Goal: Information Seeking & Learning: Learn about a topic

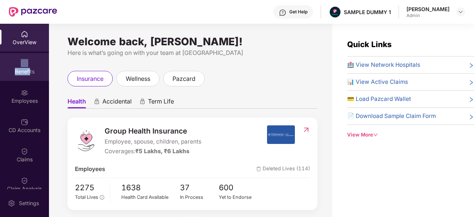
drag, startPoint x: 19, startPoint y: 60, endPoint x: 29, endPoint y: 67, distance: 12.5
click at [29, 67] on div "Benefits" at bounding box center [24, 67] width 49 height 28
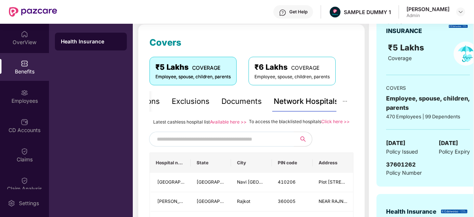
scroll to position [97, 0]
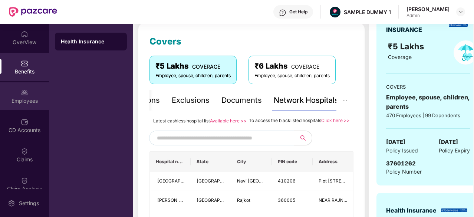
click at [16, 104] on div "Employees" at bounding box center [24, 100] width 49 height 7
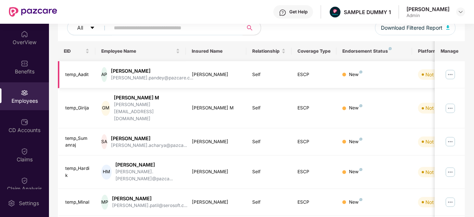
click at [328, 65] on td "ESCP" at bounding box center [314, 74] width 45 height 27
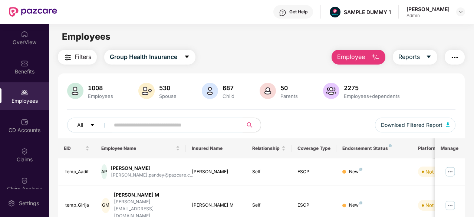
click at [348, 61] on span "Employee" at bounding box center [351, 56] width 28 height 9
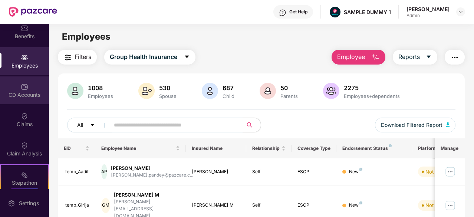
scroll to position [36, 0]
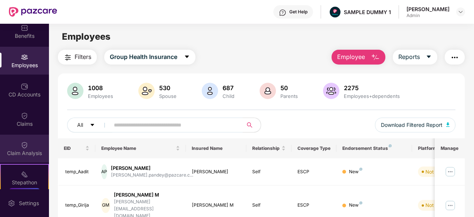
click at [26, 147] on img at bounding box center [24, 144] width 7 height 7
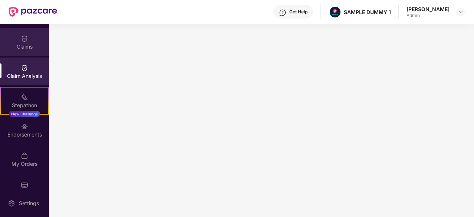
scroll to position [114, 0]
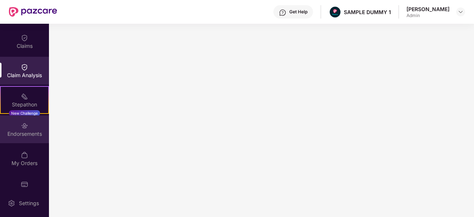
click at [19, 124] on div "Endorsements" at bounding box center [24, 129] width 49 height 28
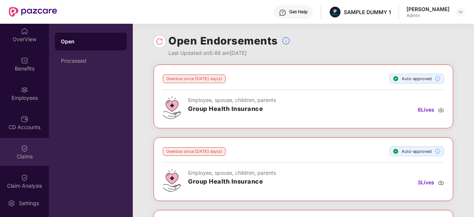
scroll to position [0, 0]
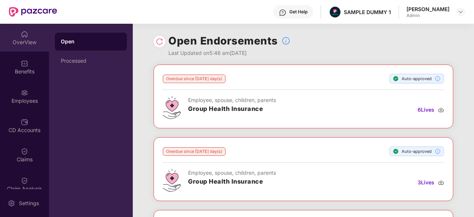
click at [16, 47] on div "OverView" at bounding box center [24, 38] width 49 height 28
